Goal: Information Seeking & Learning: Learn about a topic

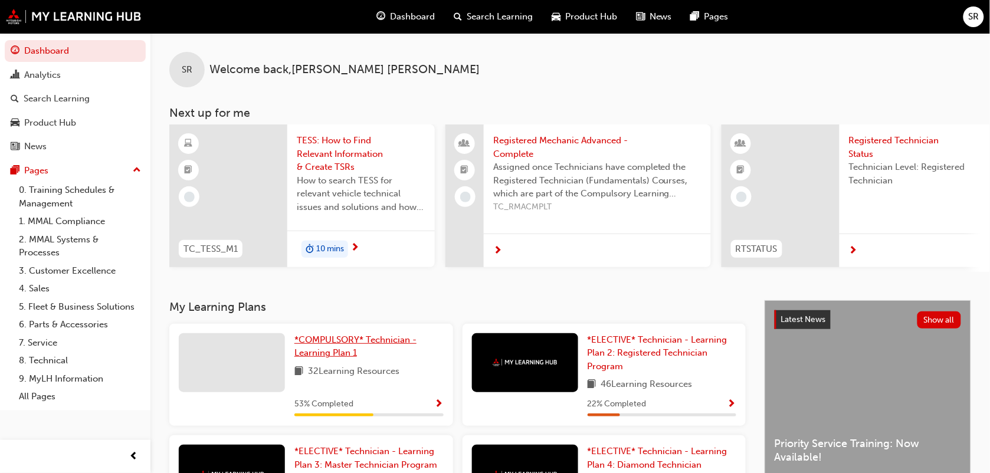
click at [341, 341] on span "*COMPULSORY* Technician - Learning Plan 1" at bounding box center [355, 347] width 122 height 24
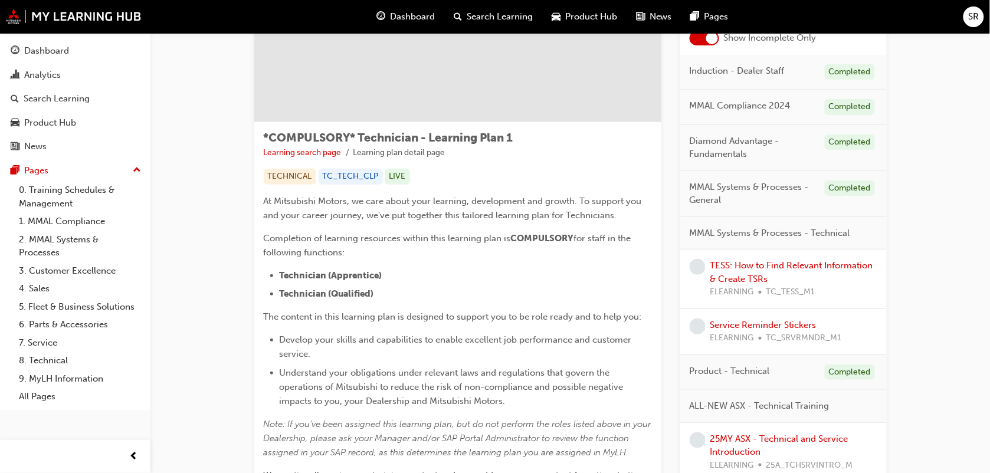
scroll to position [118, 0]
click at [748, 320] on link "Service Reminder Stickers" at bounding box center [764, 323] width 106 height 11
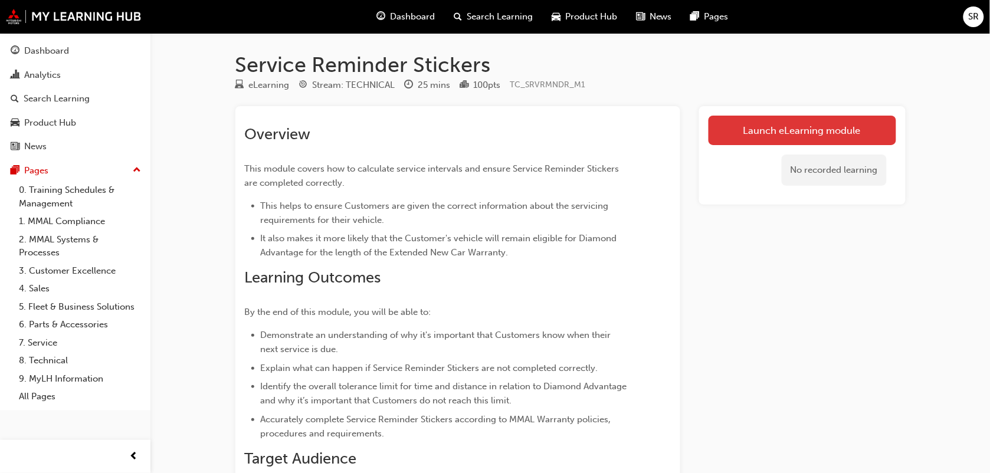
click at [822, 133] on link "Launch eLearning module" at bounding box center [803, 131] width 188 height 30
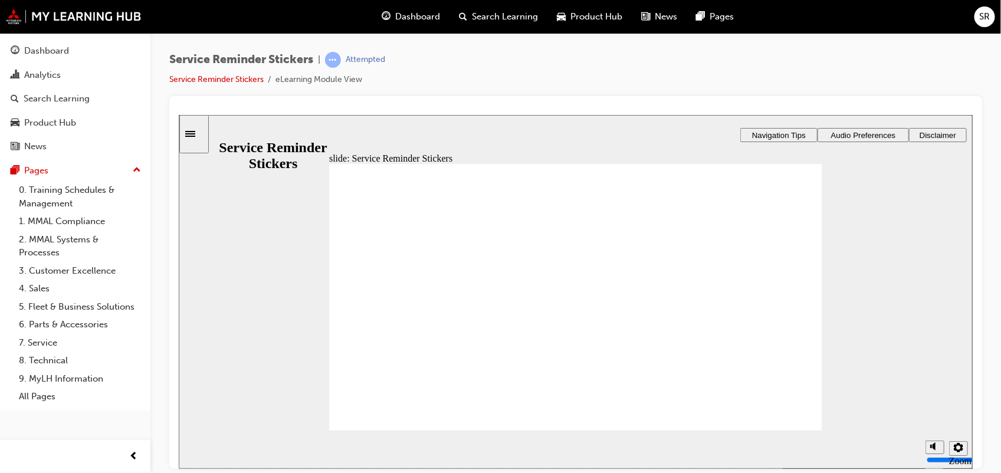
click at [848, 132] on span "Audio Preferences" at bounding box center [863, 134] width 65 height 9
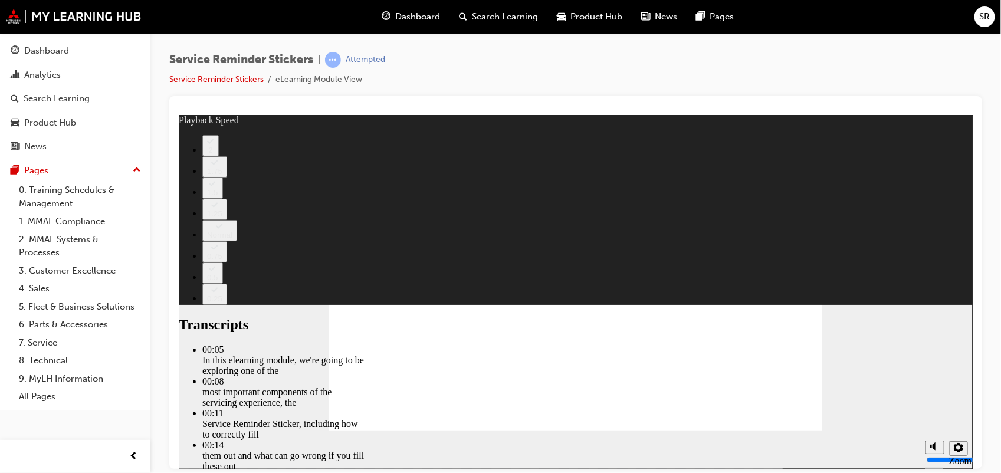
type input "98"
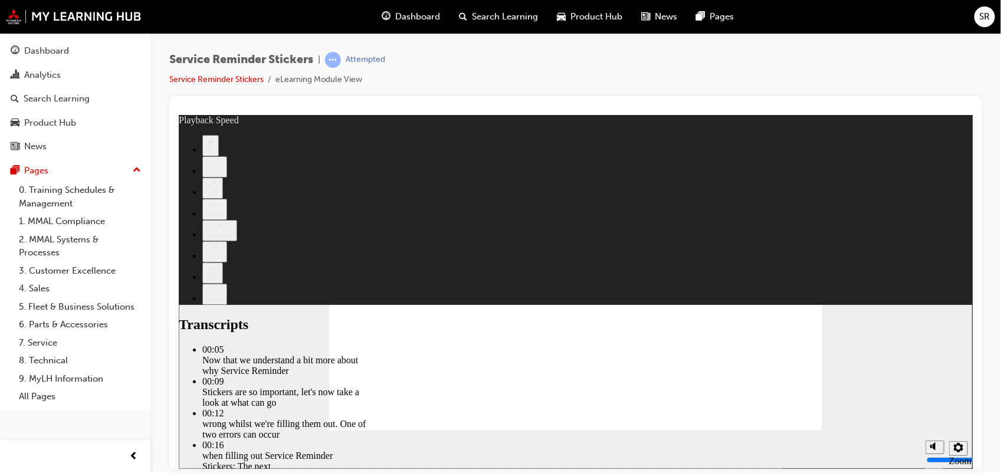
type input "135"
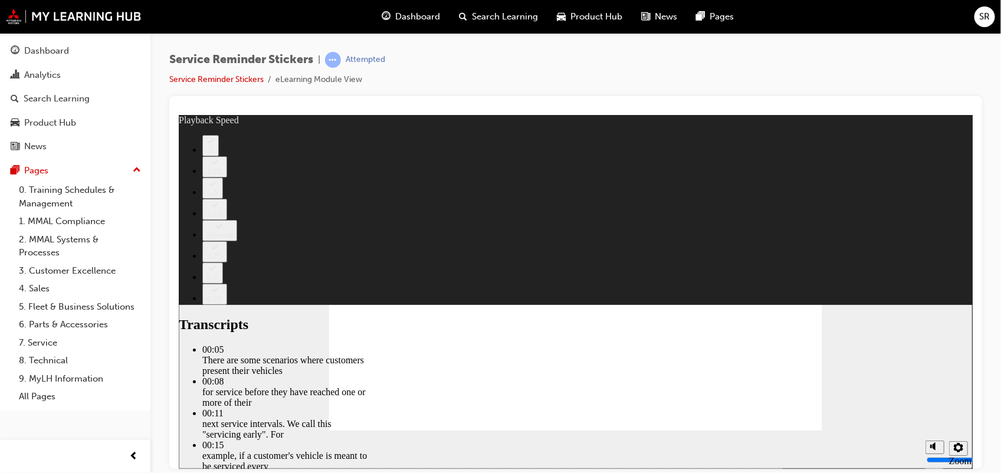
type input "166"
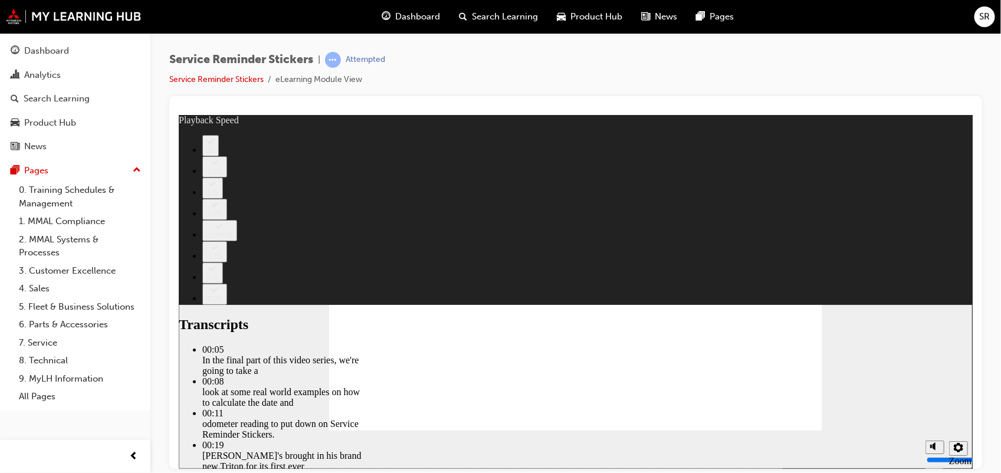
type input "199"
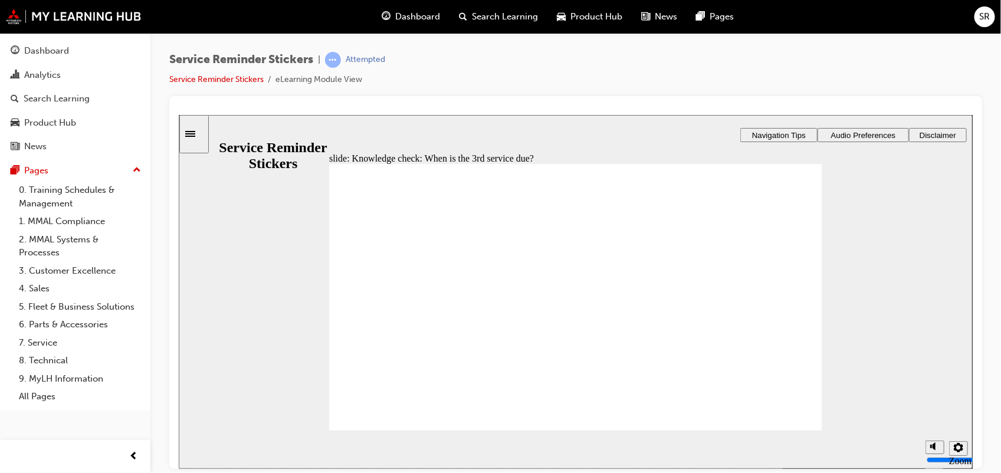
radio input "true"
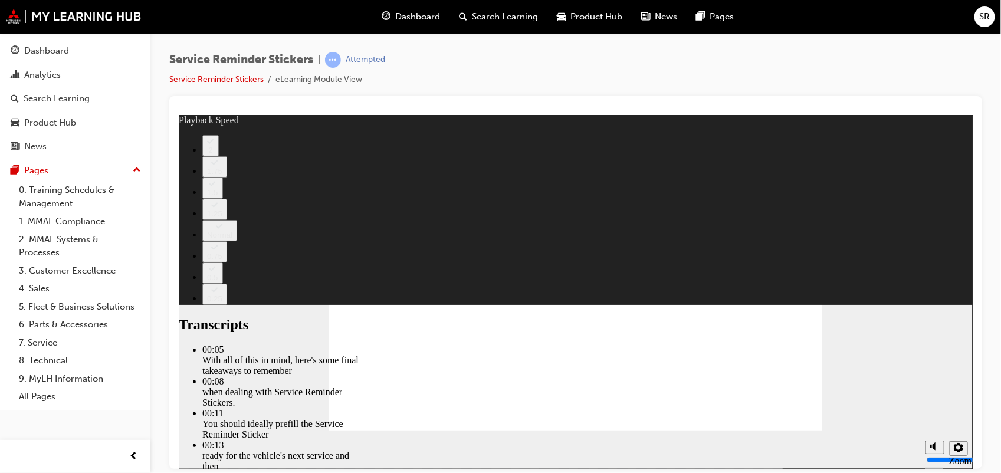
type input "110"
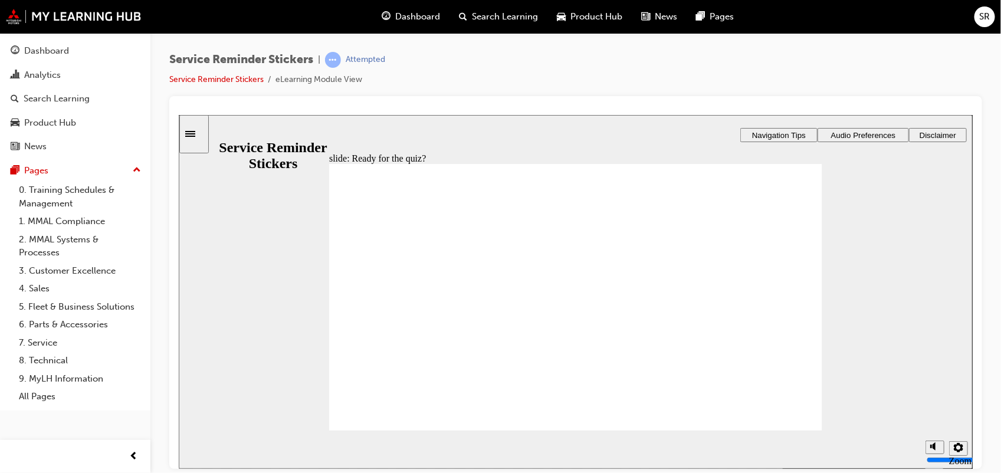
radio input "true"
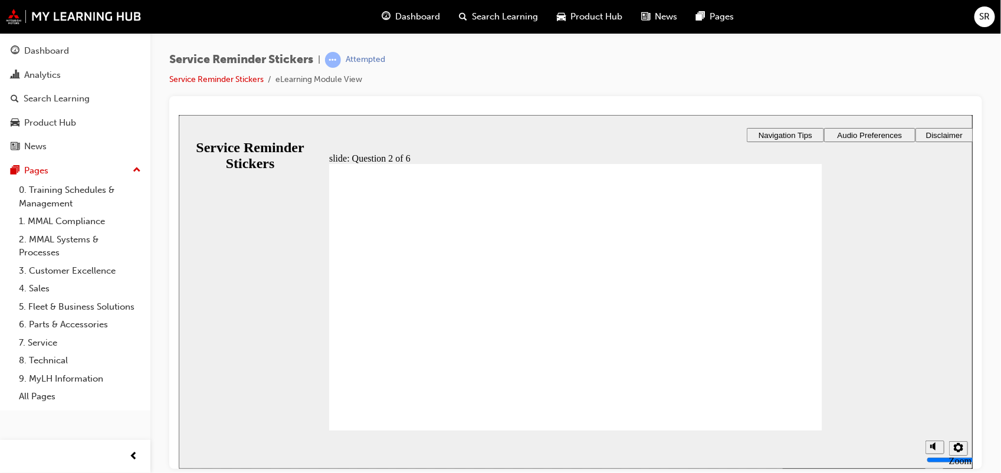
radio input "true"
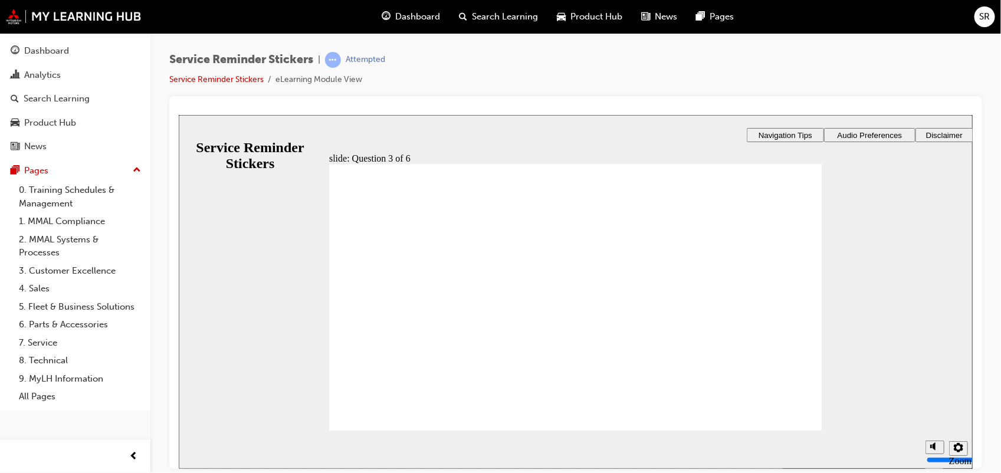
drag, startPoint x: 721, startPoint y: 297, endPoint x: 496, endPoint y: 258, distance: 228.7
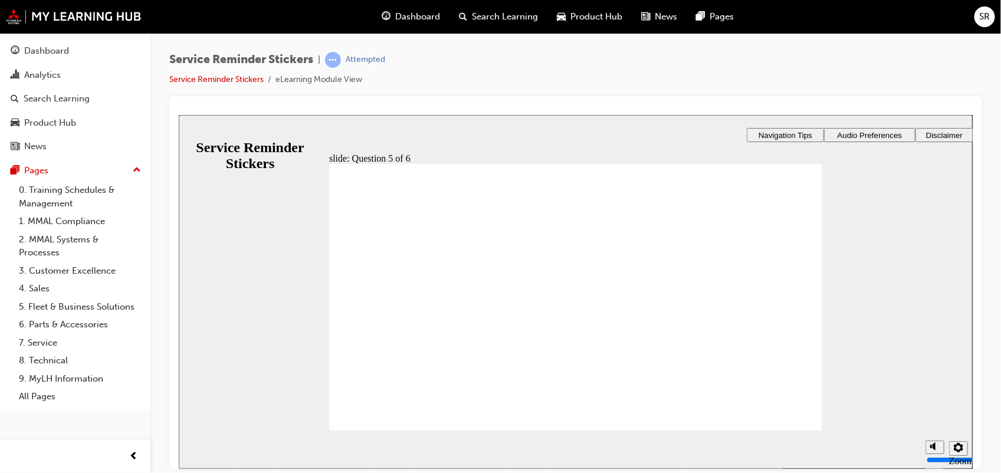
checkbox input "true"
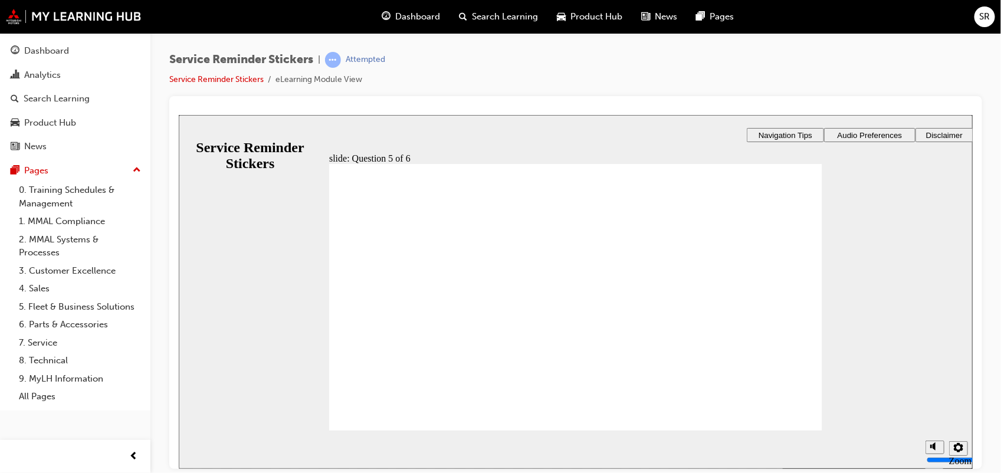
checkbox input "true"
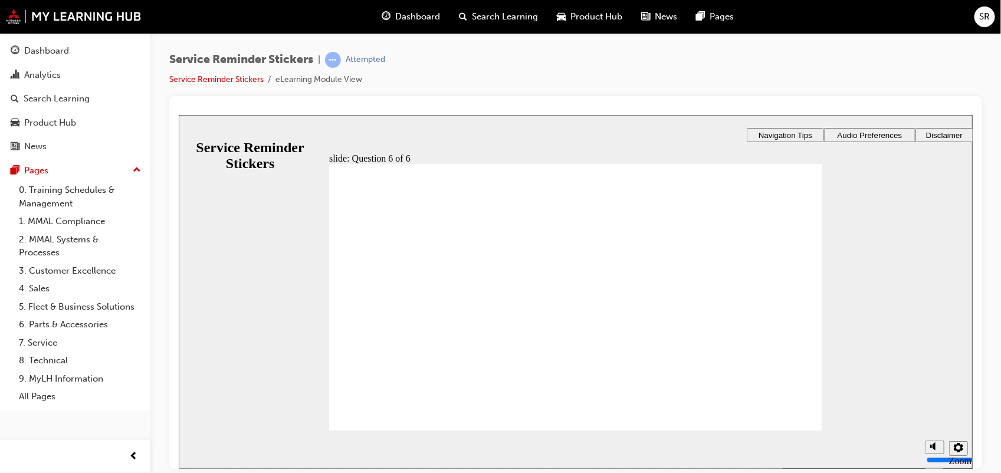
radio input "true"
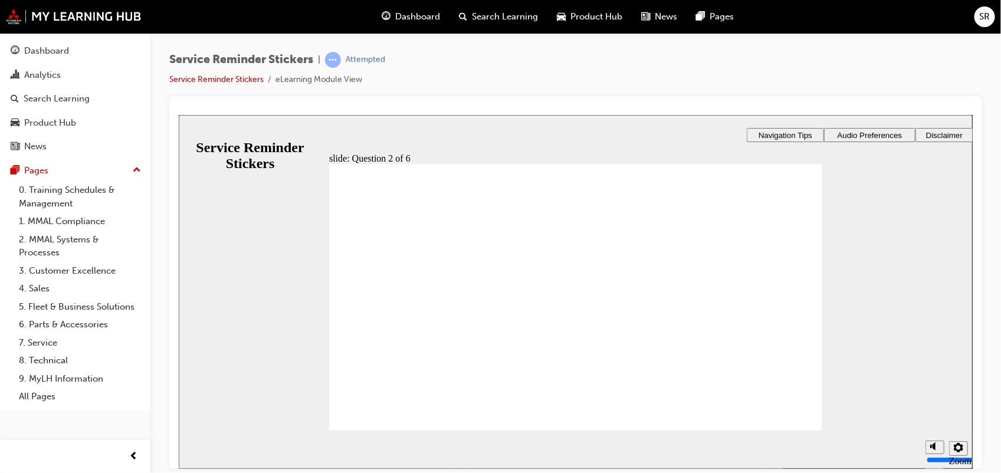
radio input "true"
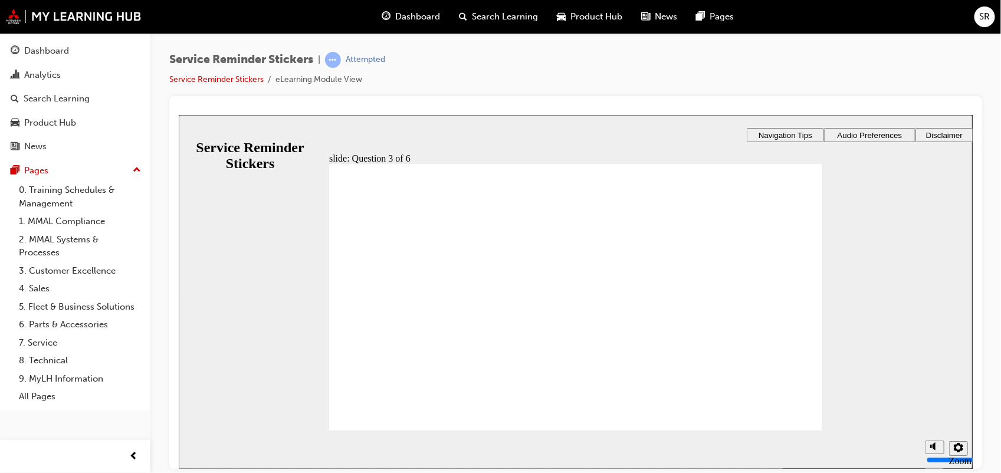
radio input "true"
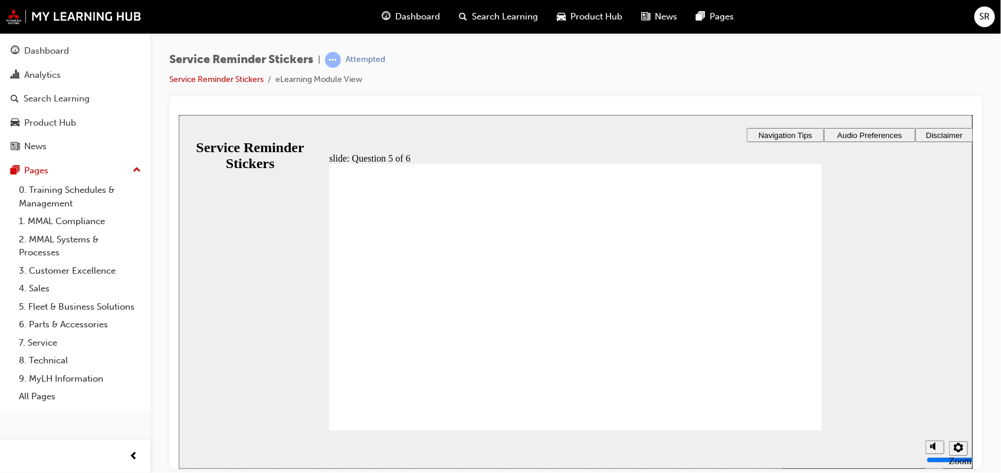
checkbox input "true"
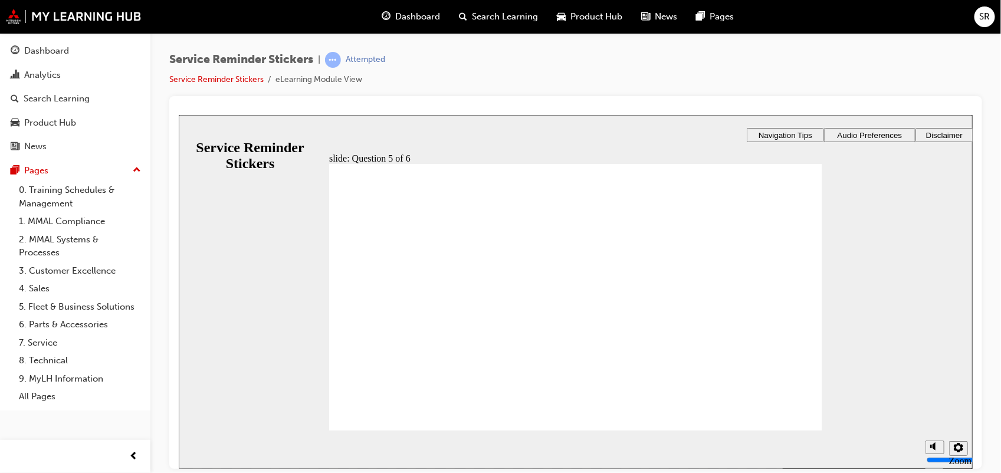
checkbox input "true"
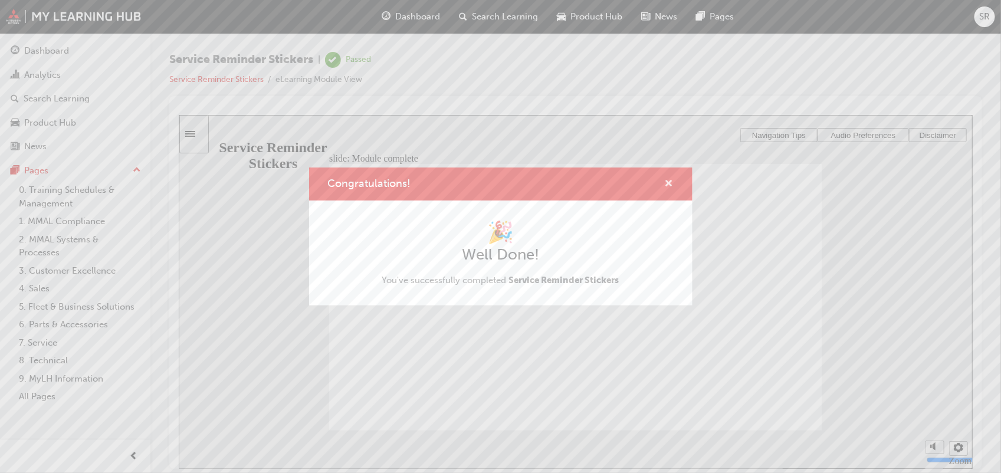
click at [667, 181] on span "cross-icon" at bounding box center [669, 184] width 9 height 11
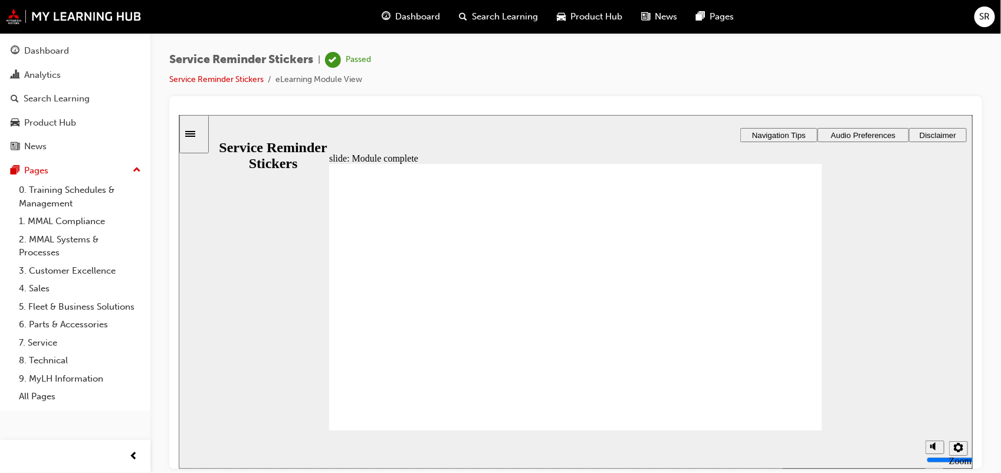
click at [984, 12] on span "SR" at bounding box center [985, 17] width 11 height 14
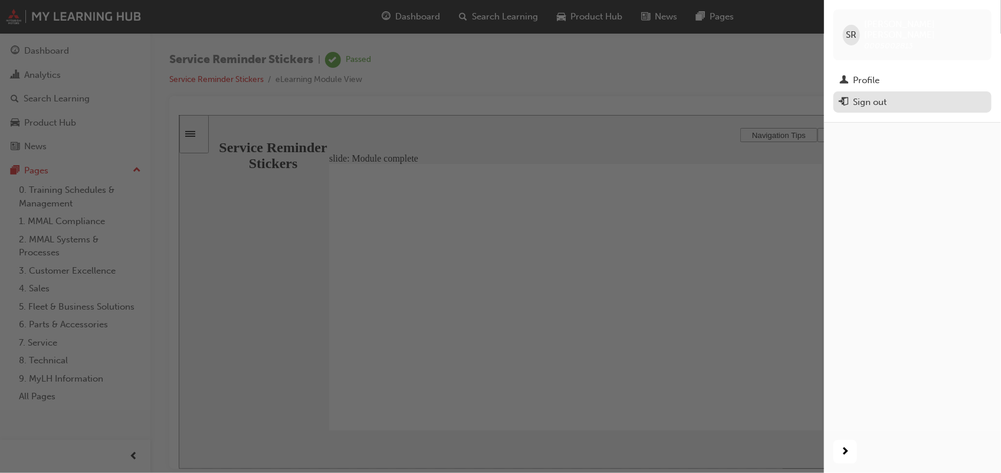
click at [899, 95] on div "Sign out" at bounding box center [913, 102] width 146 height 15
